Goal: Feedback & Contribution: Submit feedback/report problem

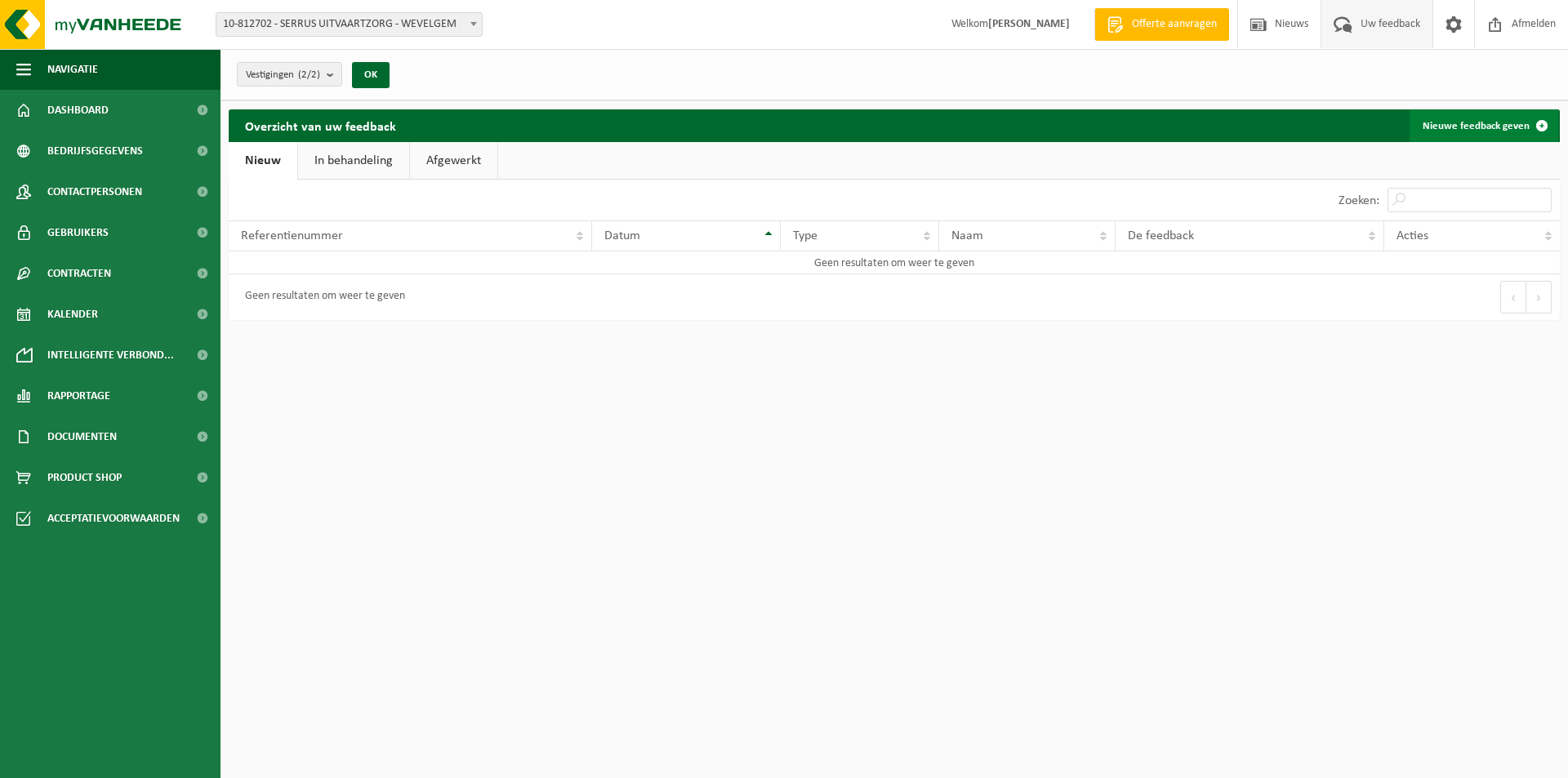
click at [1457, 117] on link "Nieuwe feedback geven" at bounding box center [1484, 125] width 149 height 32
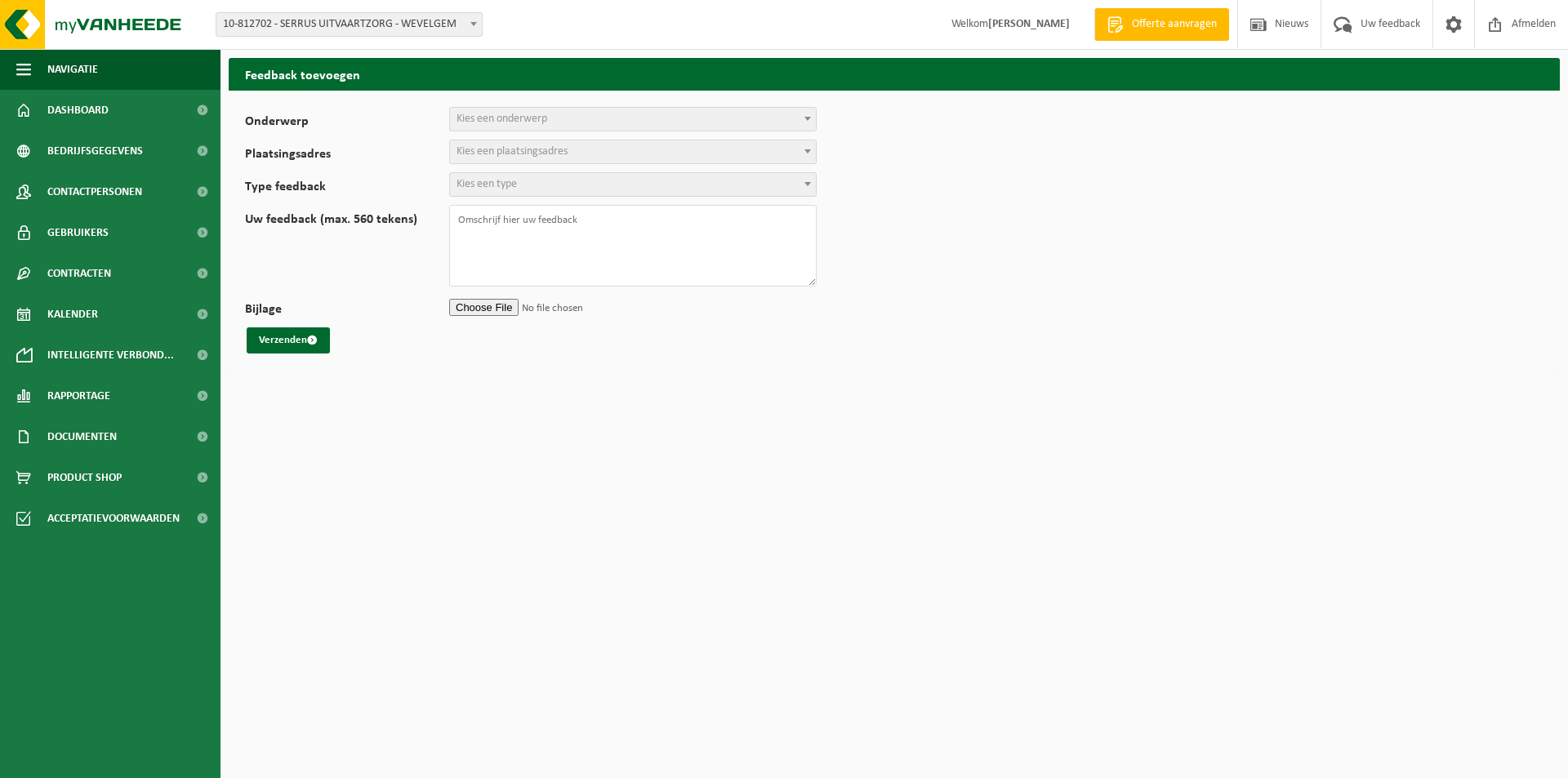
select select
click at [113, 101] on link "Dashboard" at bounding box center [110, 111] width 220 height 41
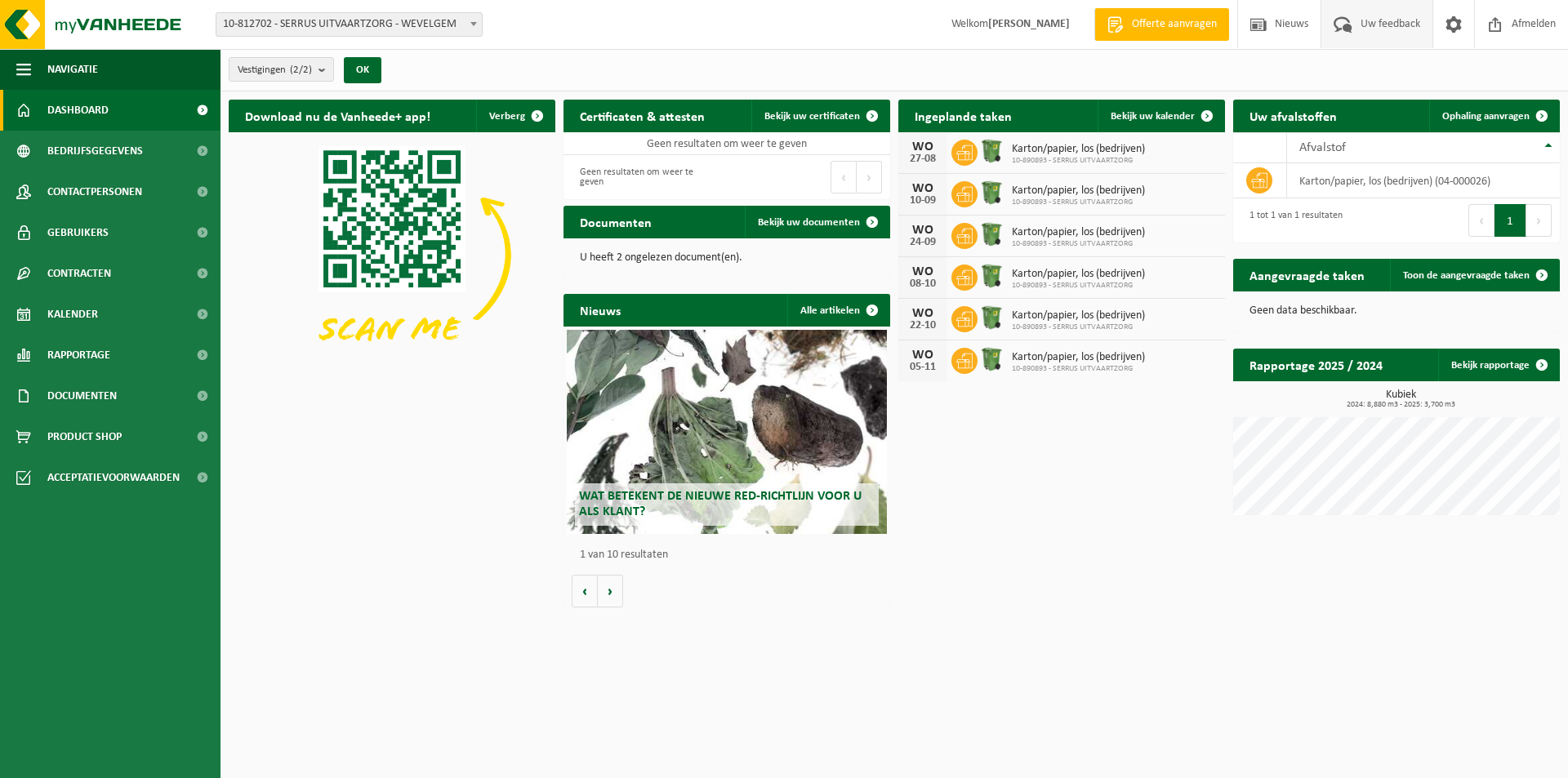
click at [1400, 32] on span "Uw feedback" at bounding box center [1389, 23] width 67 height 48
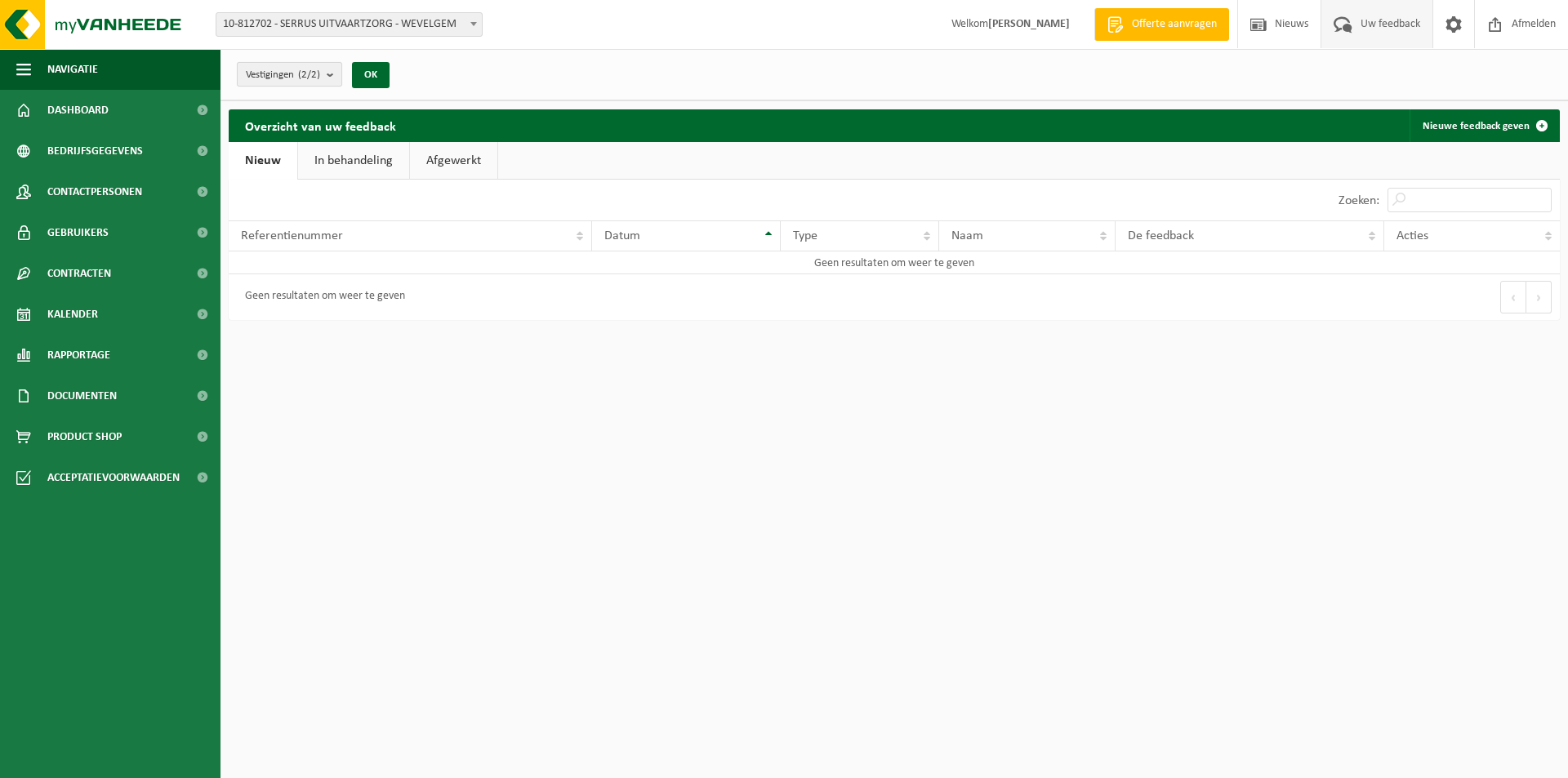
click at [307, 69] on count "(2/2)" at bounding box center [309, 74] width 22 height 11
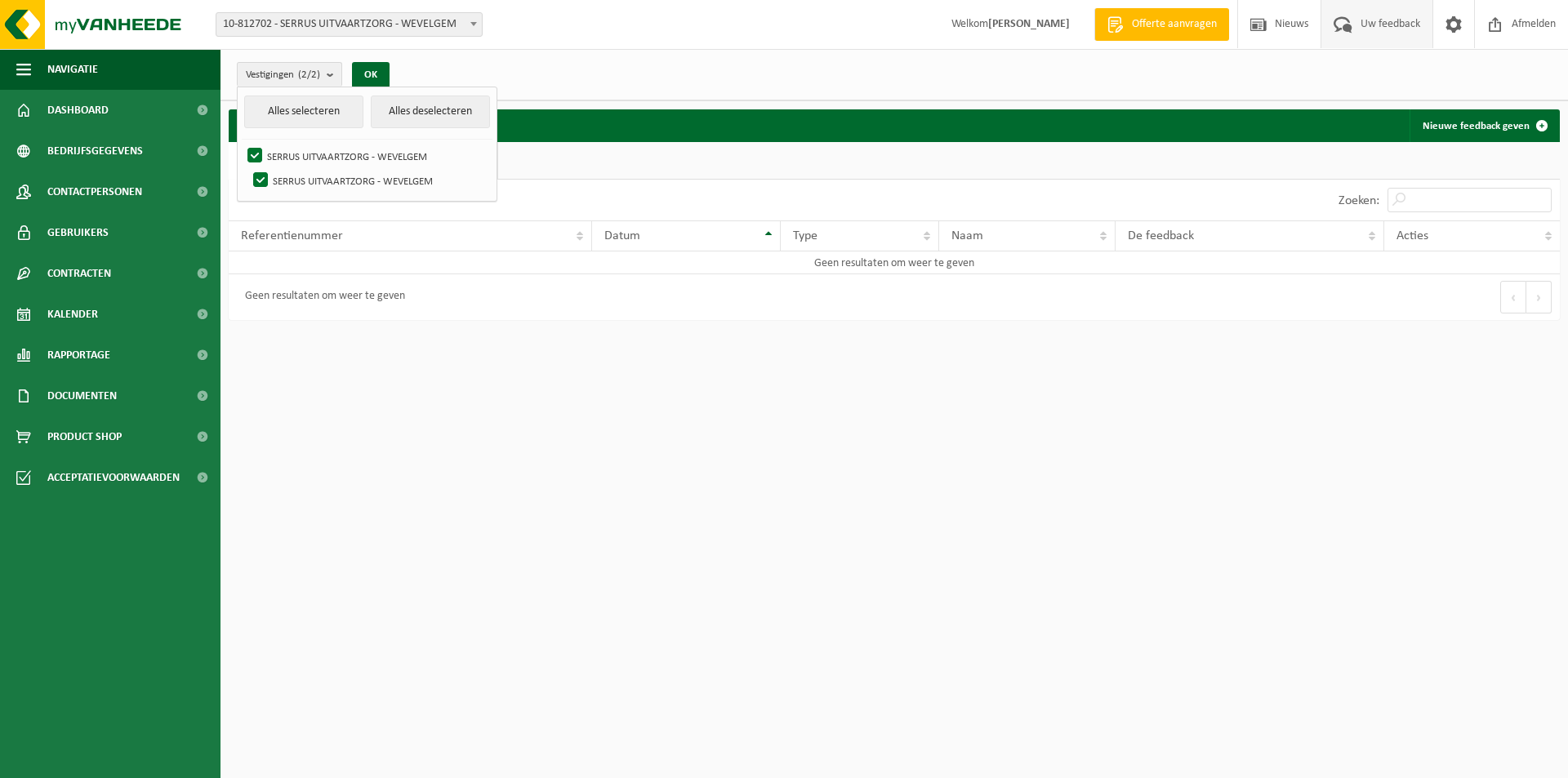
click at [570, 68] on div "Vestigingen (2/2) Alles selecteren Alles deselecteren SERRUS UITVAARTZORG - WEV…" at bounding box center [893, 74] width 1347 height 52
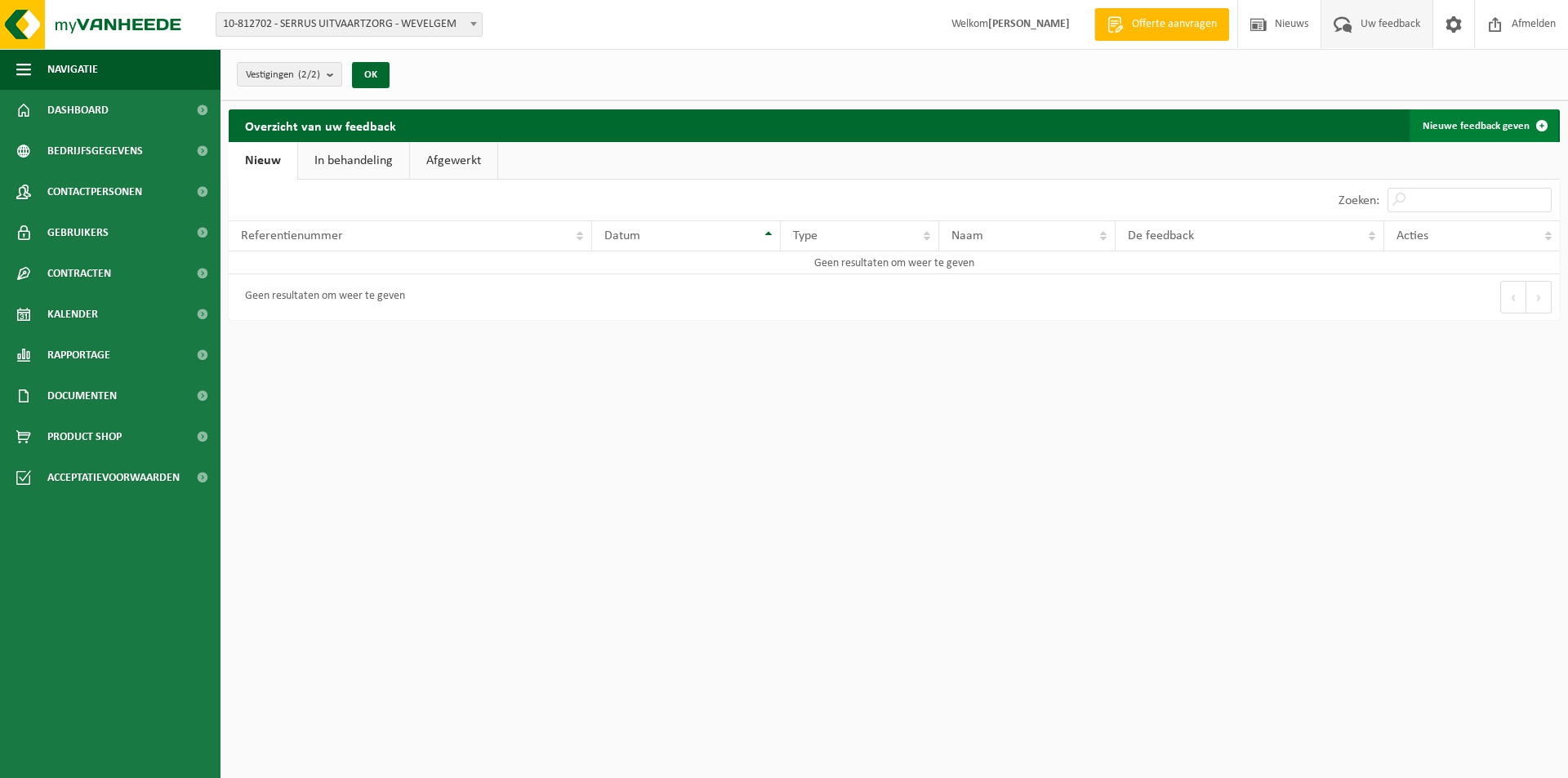
click at [1473, 134] on link "Nieuwe feedback geven" at bounding box center [1484, 125] width 149 height 32
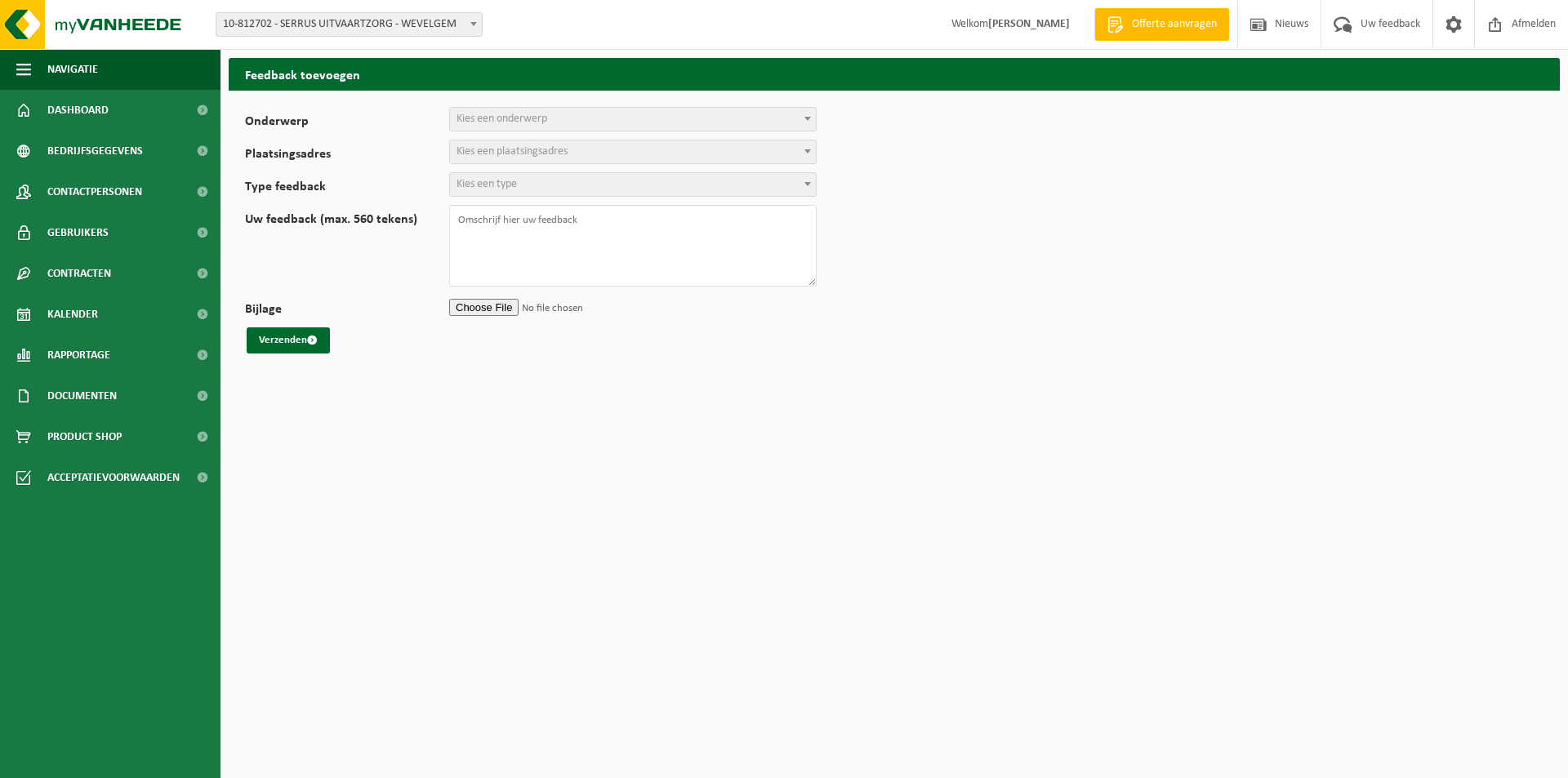
select select
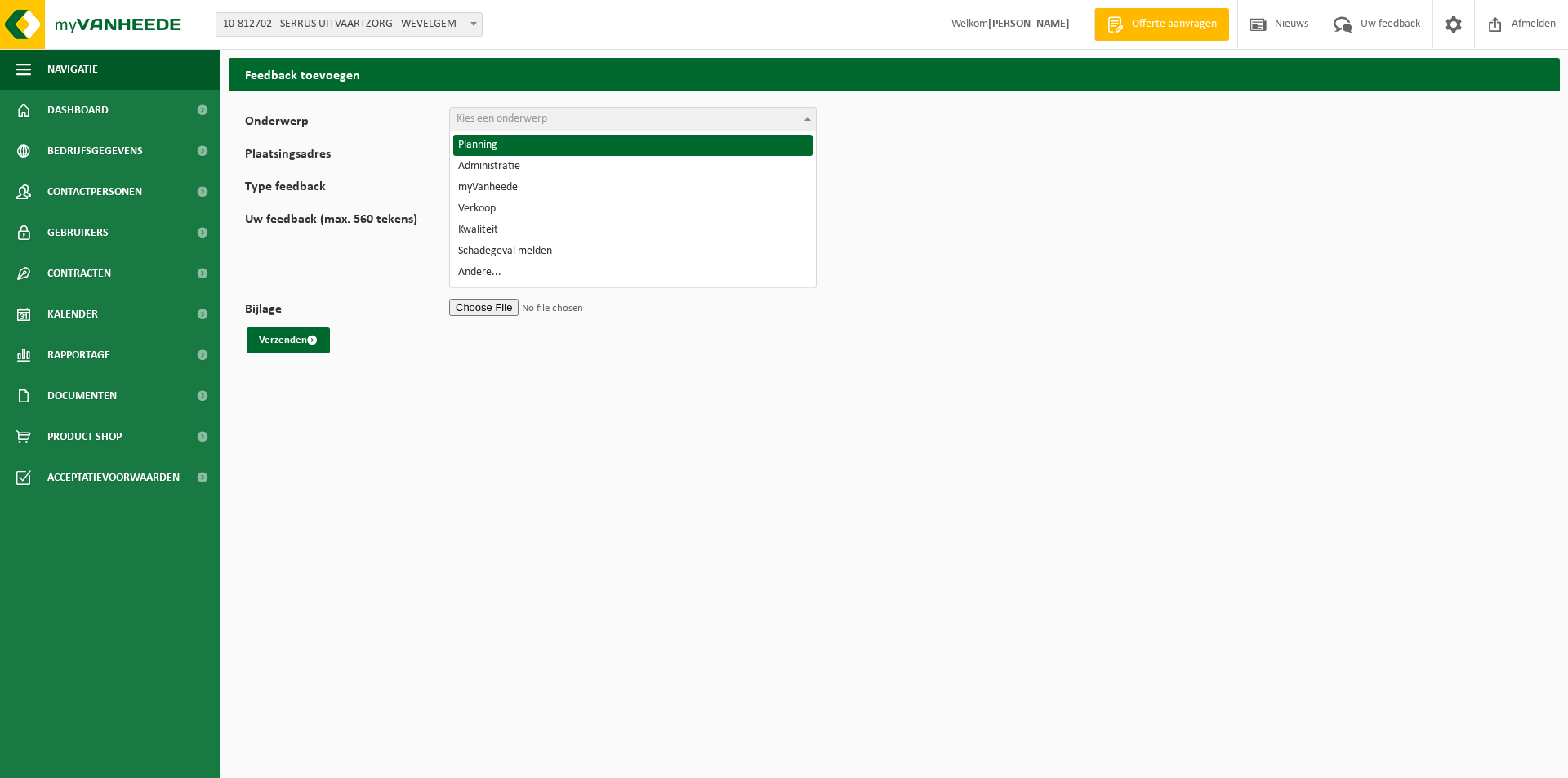
click at [513, 123] on span "Kies een onderwerp" at bounding box center [502, 118] width 91 height 13
select select "1"
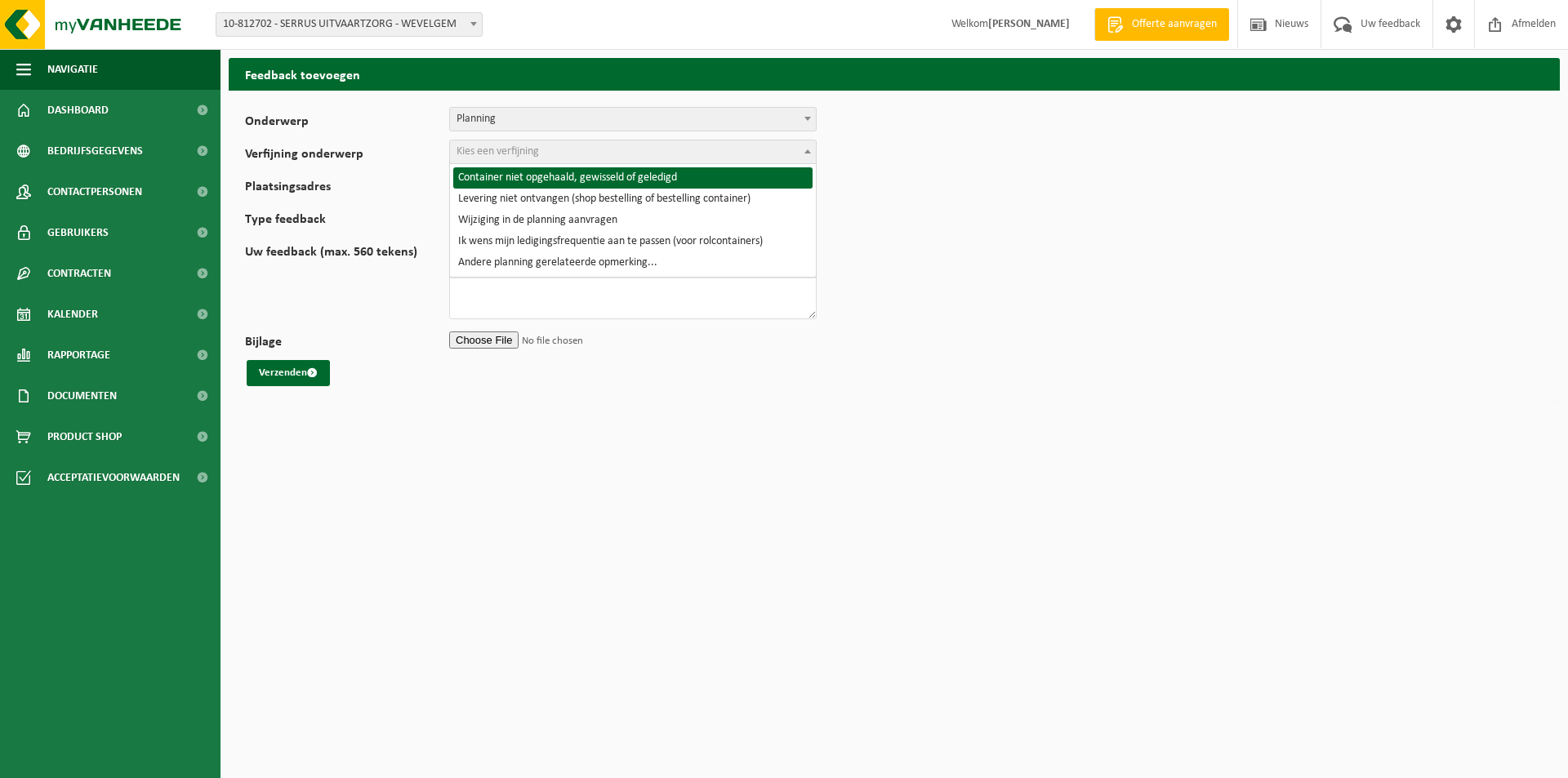
click at [524, 155] on span "Kies een verfijning" at bounding box center [498, 152] width 82 height 13
select select "2"
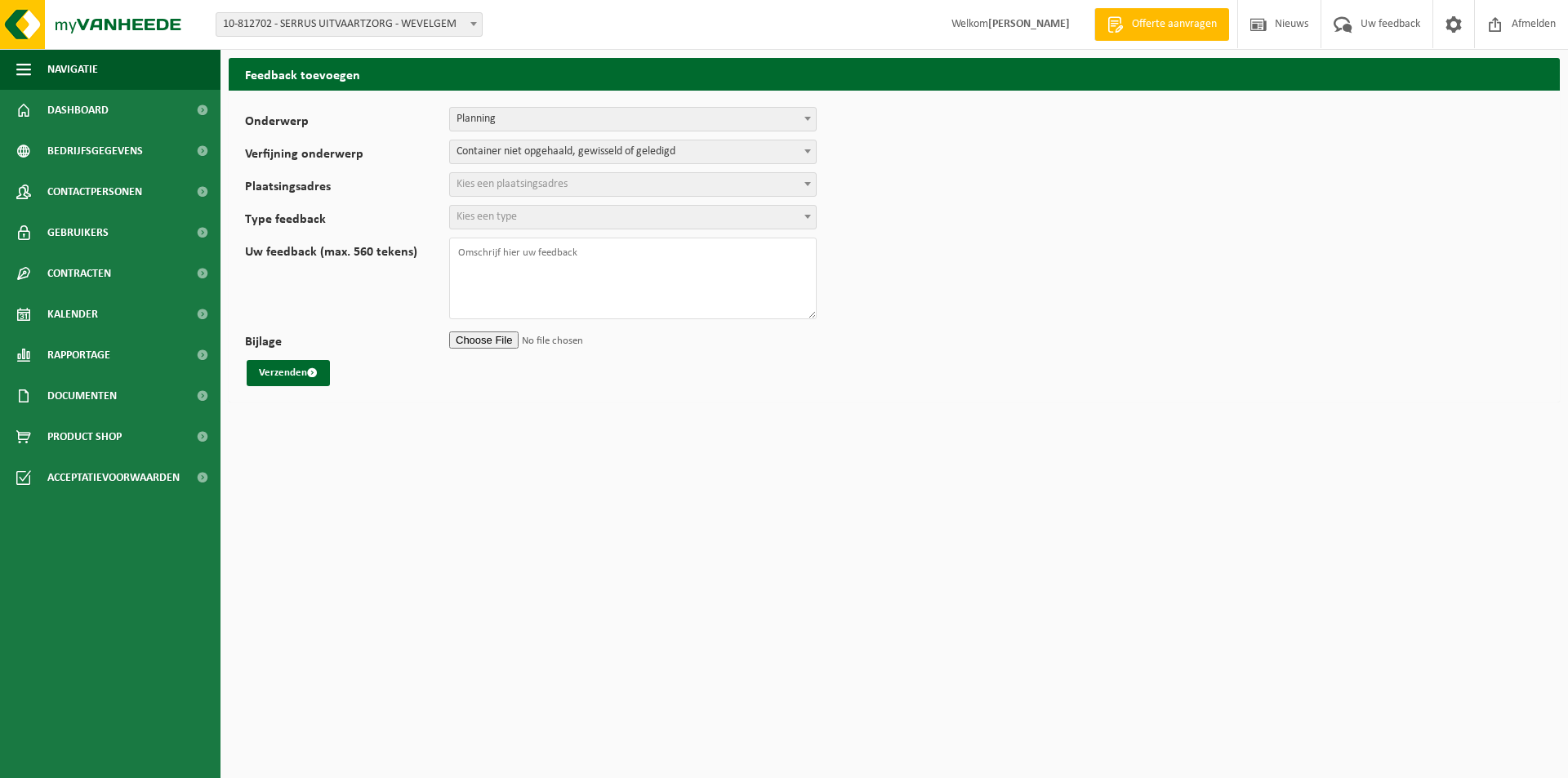
click at [566, 193] on span "Kies een plaatsingsadres" at bounding box center [633, 184] width 366 height 23
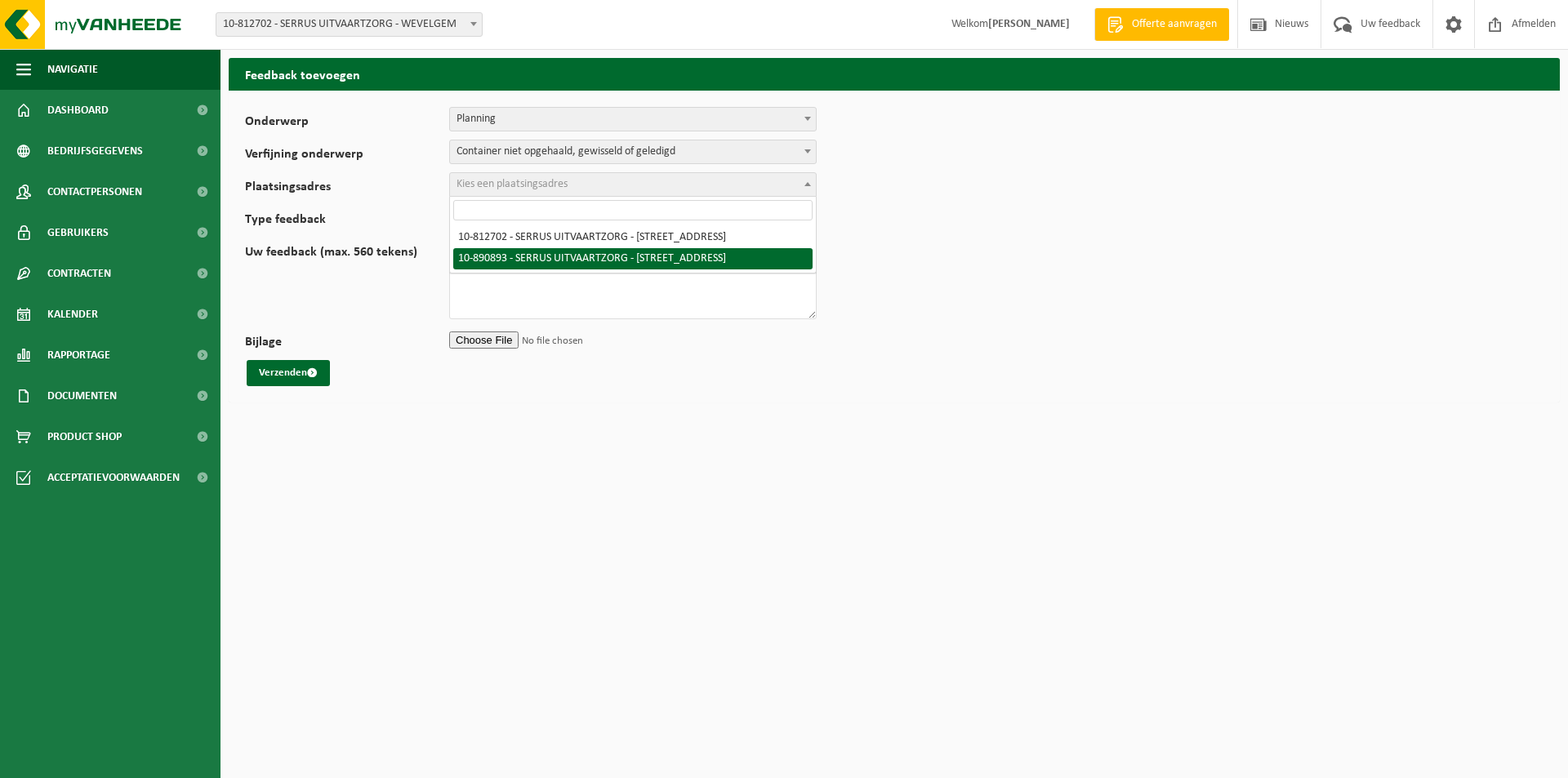
select select "114645"
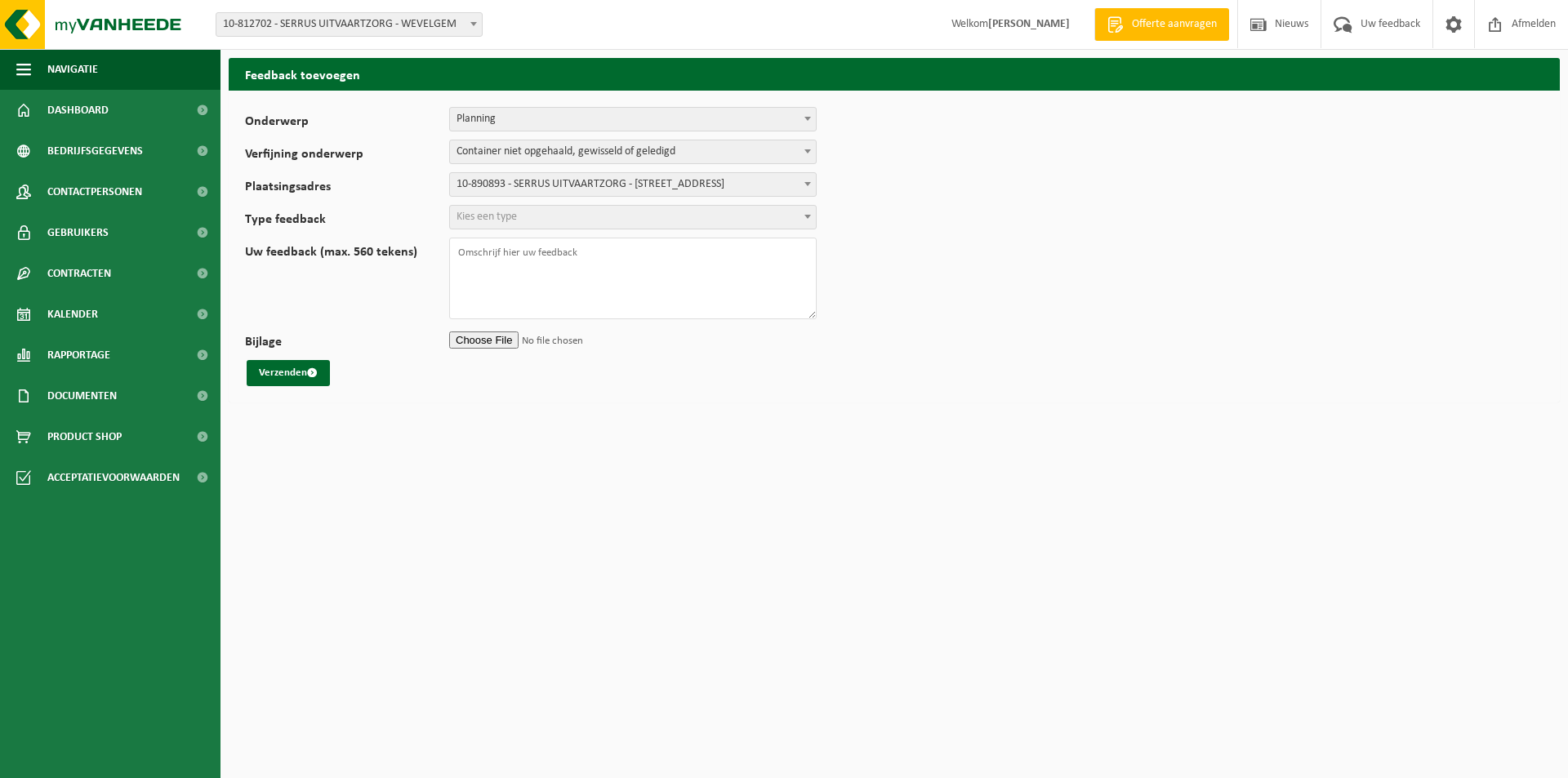
click at [476, 220] on span "Kies een type" at bounding box center [487, 216] width 61 height 13
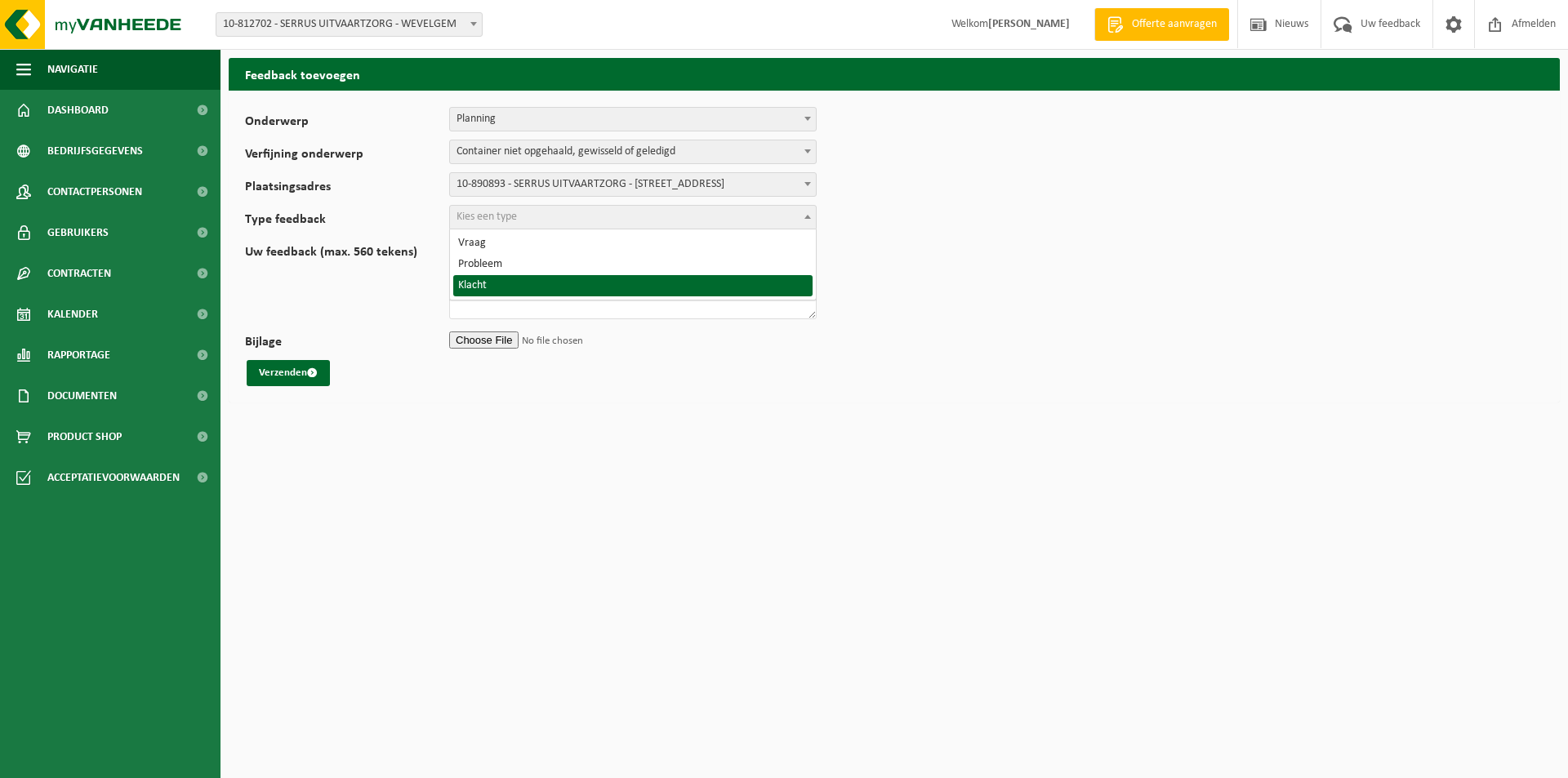
select select "COM"
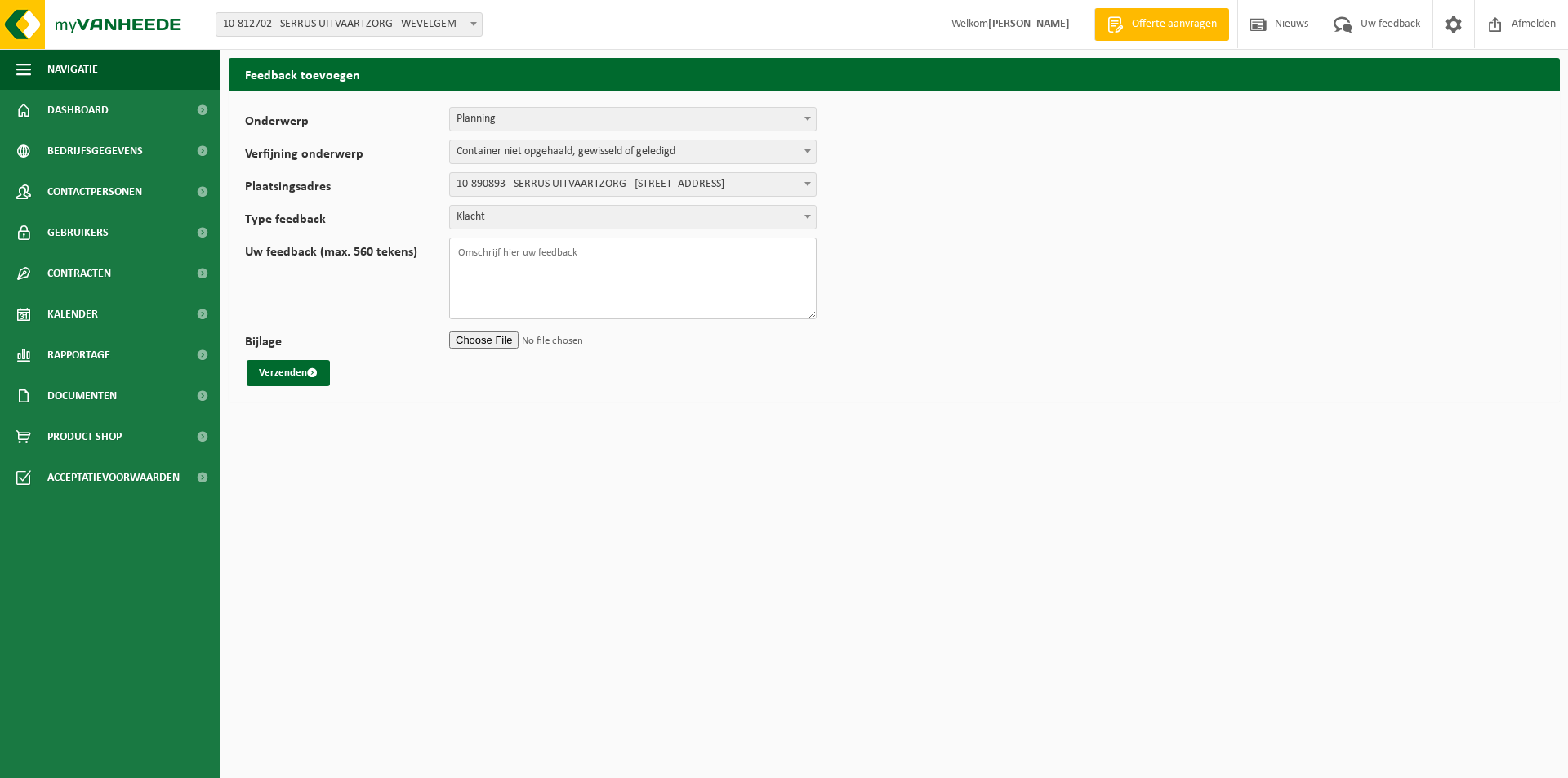
click at [507, 290] on textarea "Uw feedback (max. 560 tekens)" at bounding box center [633, 278] width 368 height 81
paste textarea "“Beste De container werd vandaag terug niet geledigd. Wanneer komt men langs om…"
click at [534, 257] on textarea "“Beste De container werd vandaag terug niet geledigd. Wanneer komt men langs om…" at bounding box center [633, 278] width 368 height 81
click at [469, 252] on textarea "“Beste De container werd vandaag terug niet geledigd. Wanneer komt men langs om…" at bounding box center [633, 278] width 368 height 81
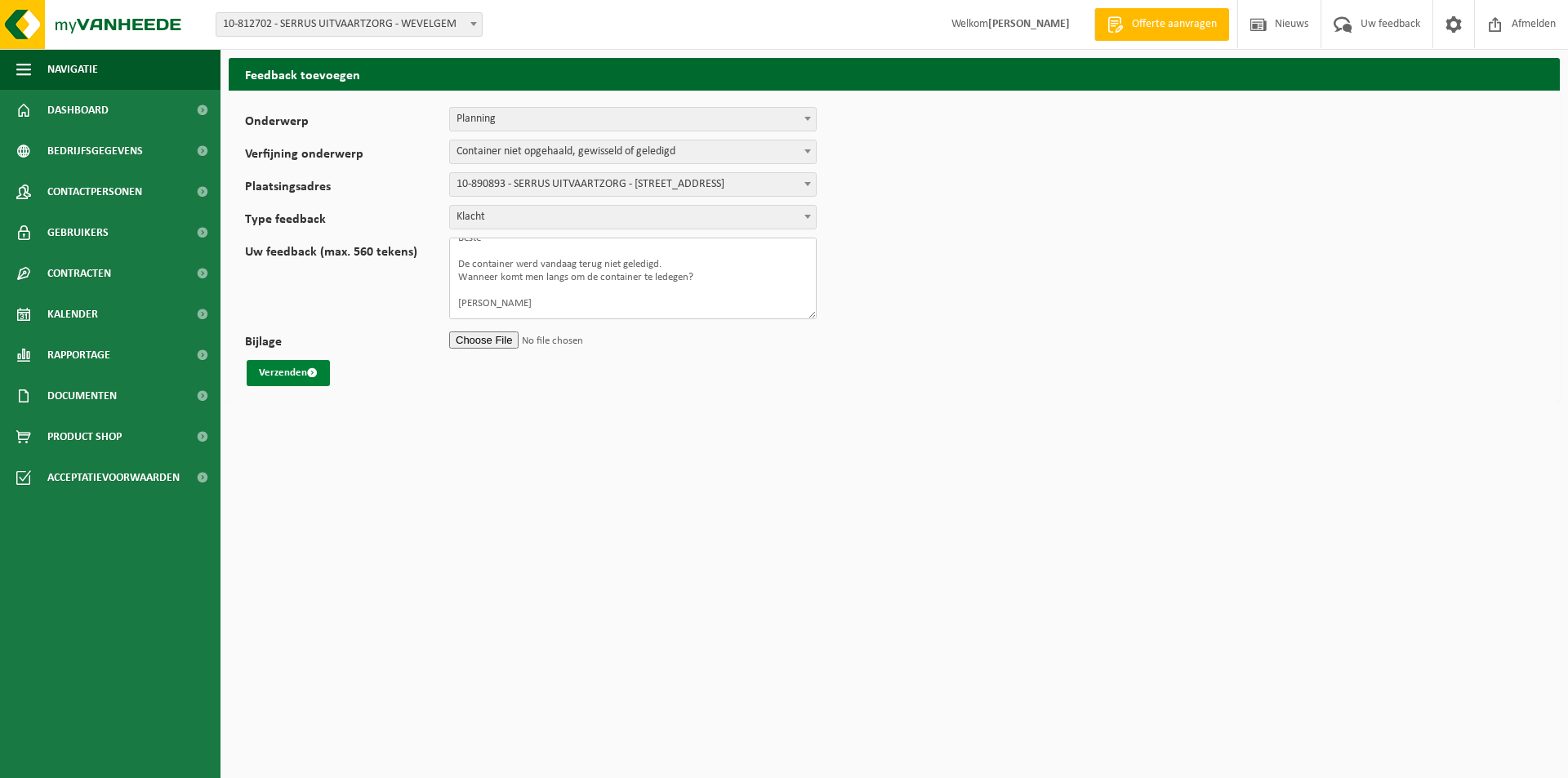
type textarea "Beste De container werd vandaag terug niet geledigd. Wanneer komt men langs om …"
click at [289, 376] on button "Verzenden" at bounding box center [288, 373] width 83 height 26
